Goal: Task Accomplishment & Management: Manage account settings

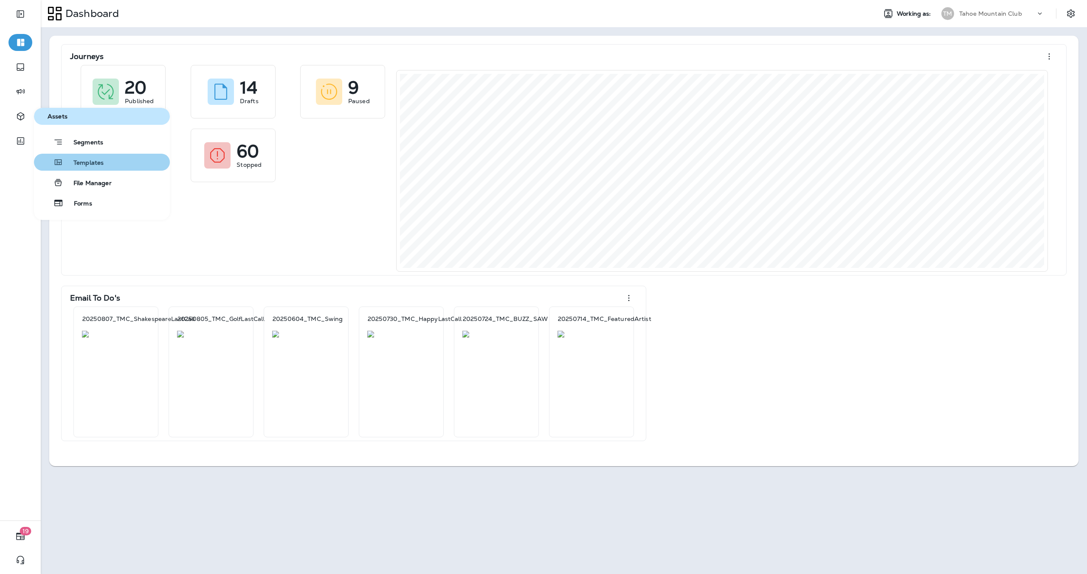
click at [85, 161] on span "Templates" at bounding box center [83, 163] width 40 height 8
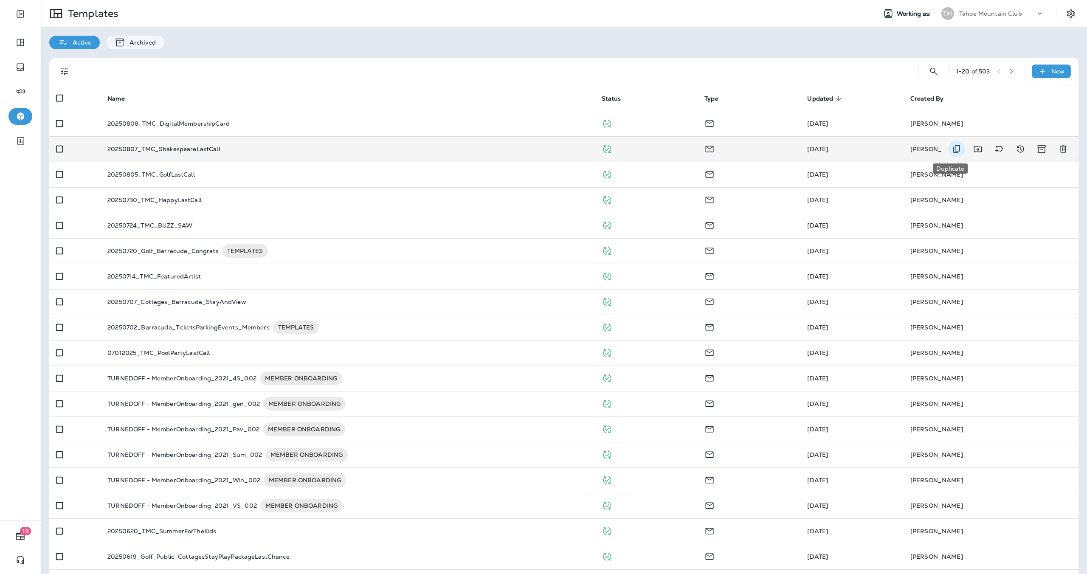
click at [953, 147] on icon "Duplicate" at bounding box center [956, 149] width 7 height 8
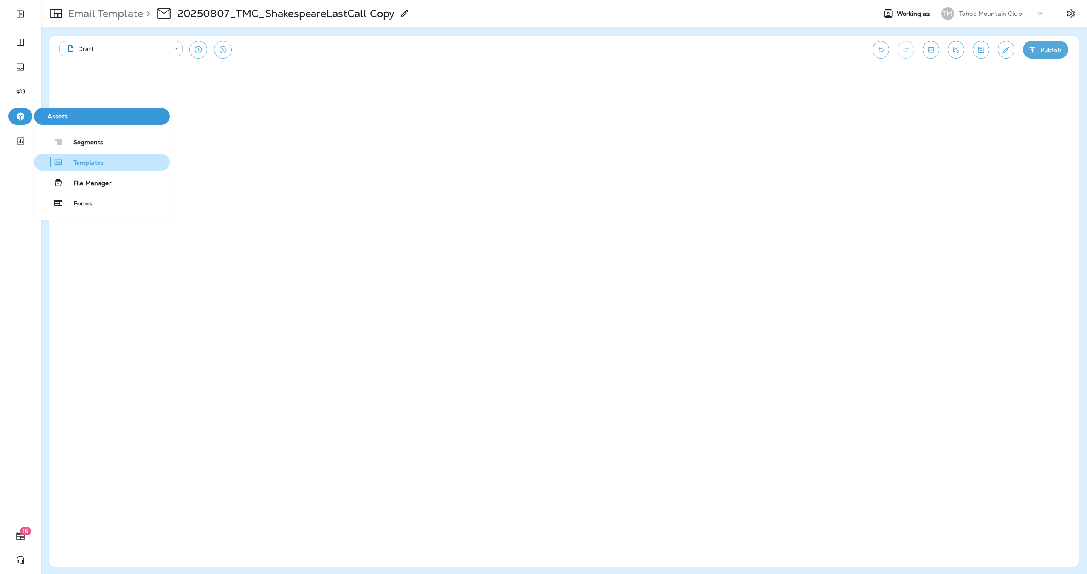
click at [106, 167] on button "Templates" at bounding box center [102, 162] width 136 height 17
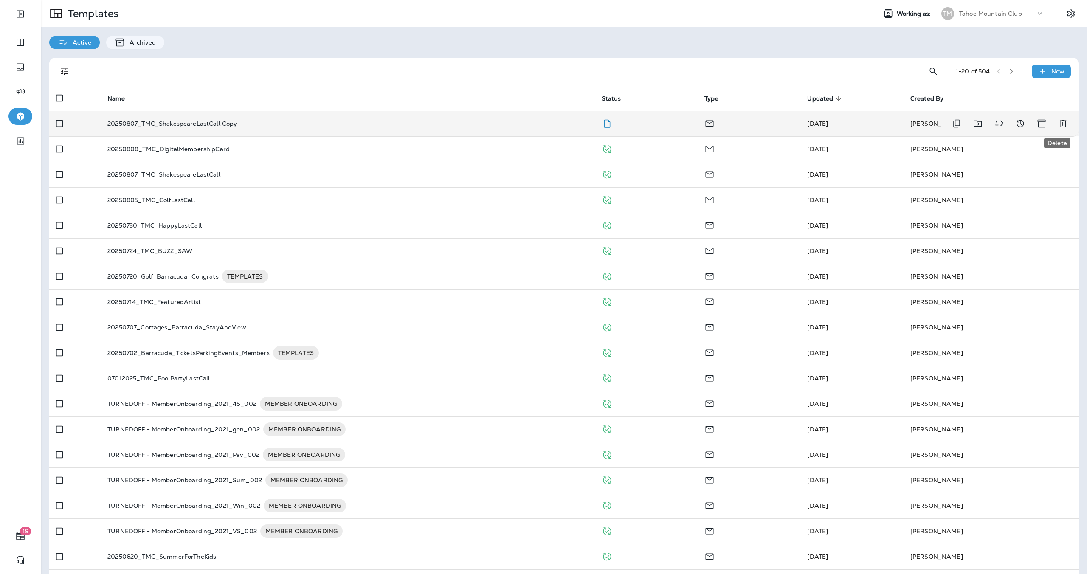
click at [1060, 124] on icon "Delete" at bounding box center [1063, 123] width 6 height 7
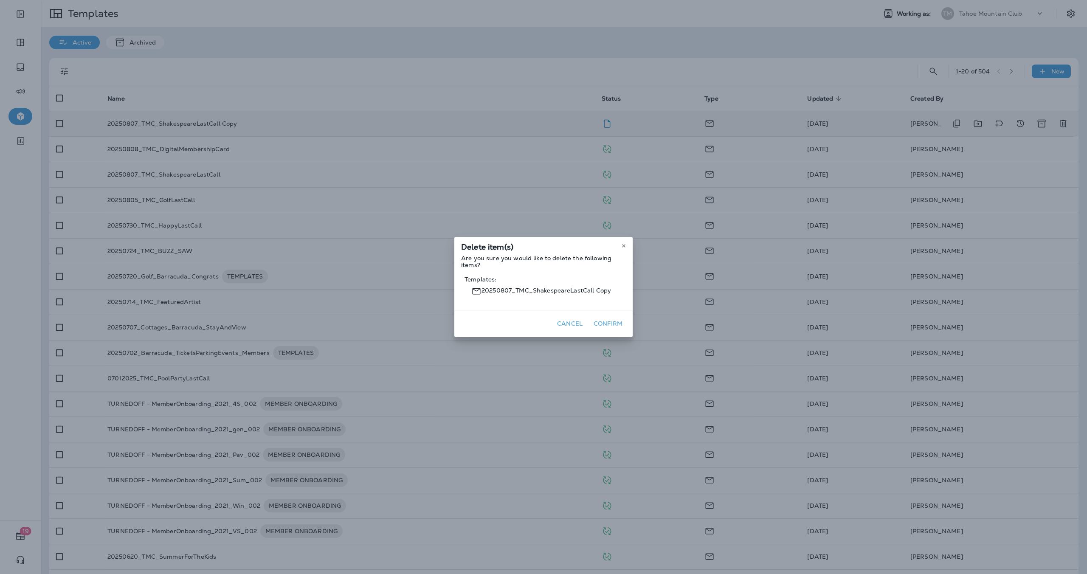
click at [615, 327] on button "Confirm" at bounding box center [608, 323] width 36 height 13
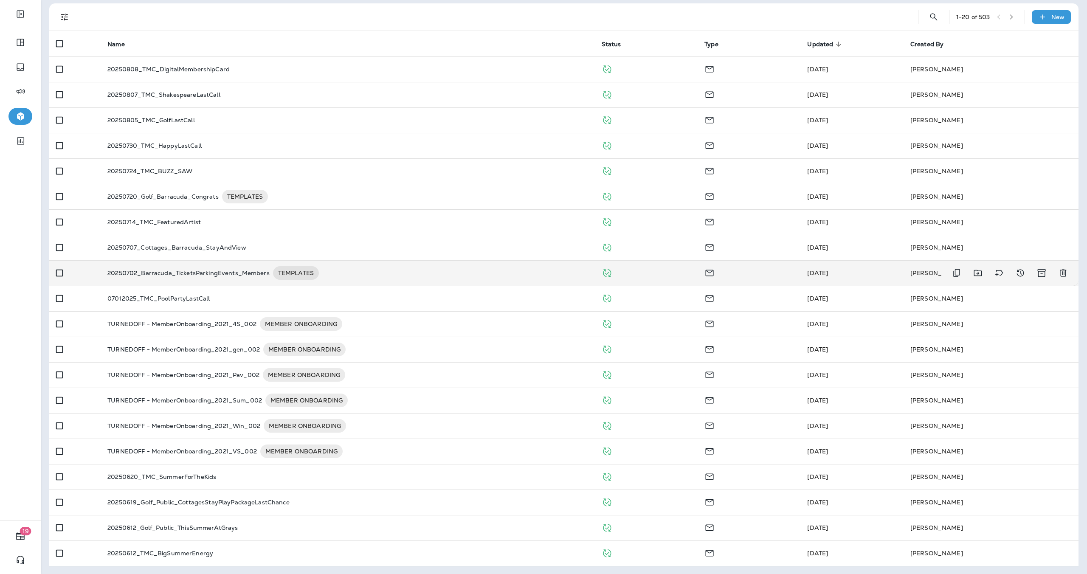
scroll to position [55, 0]
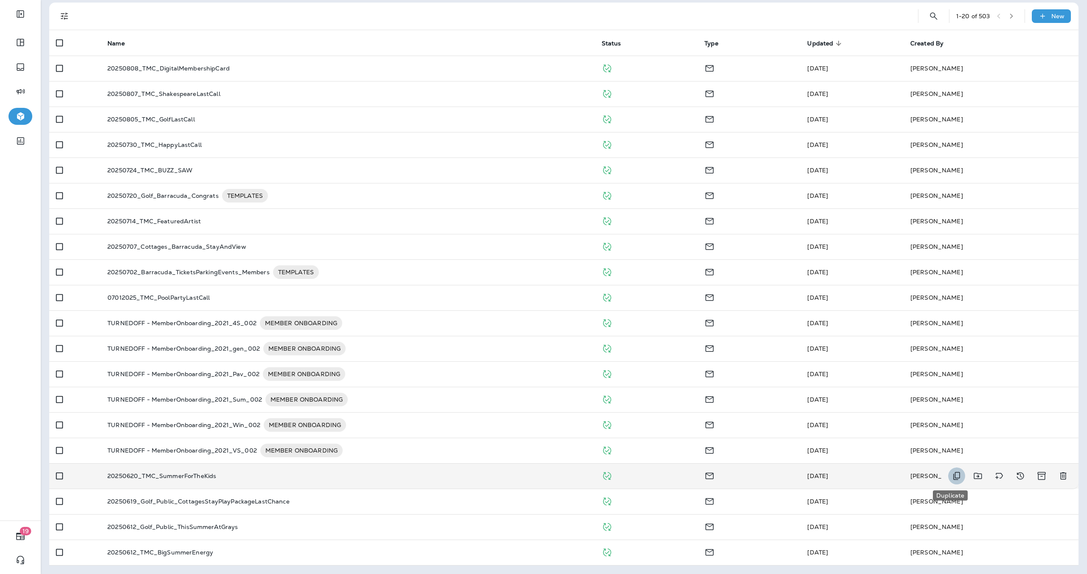
click at [953, 476] on icon "Duplicate" at bounding box center [957, 476] width 10 height 10
